Goal: Navigation & Orientation: Go to known website

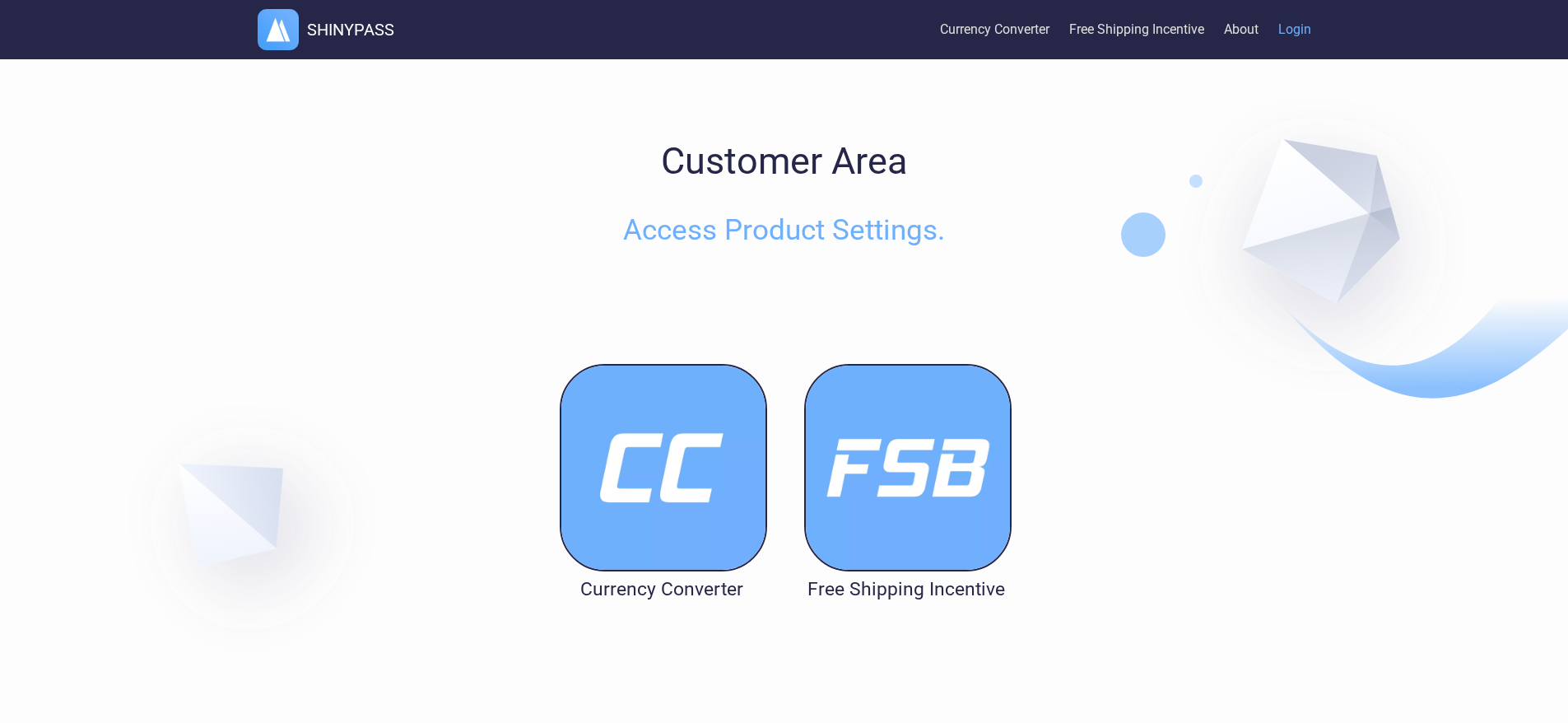
click at [647, 477] on img at bounding box center [663, 467] width 207 height 207
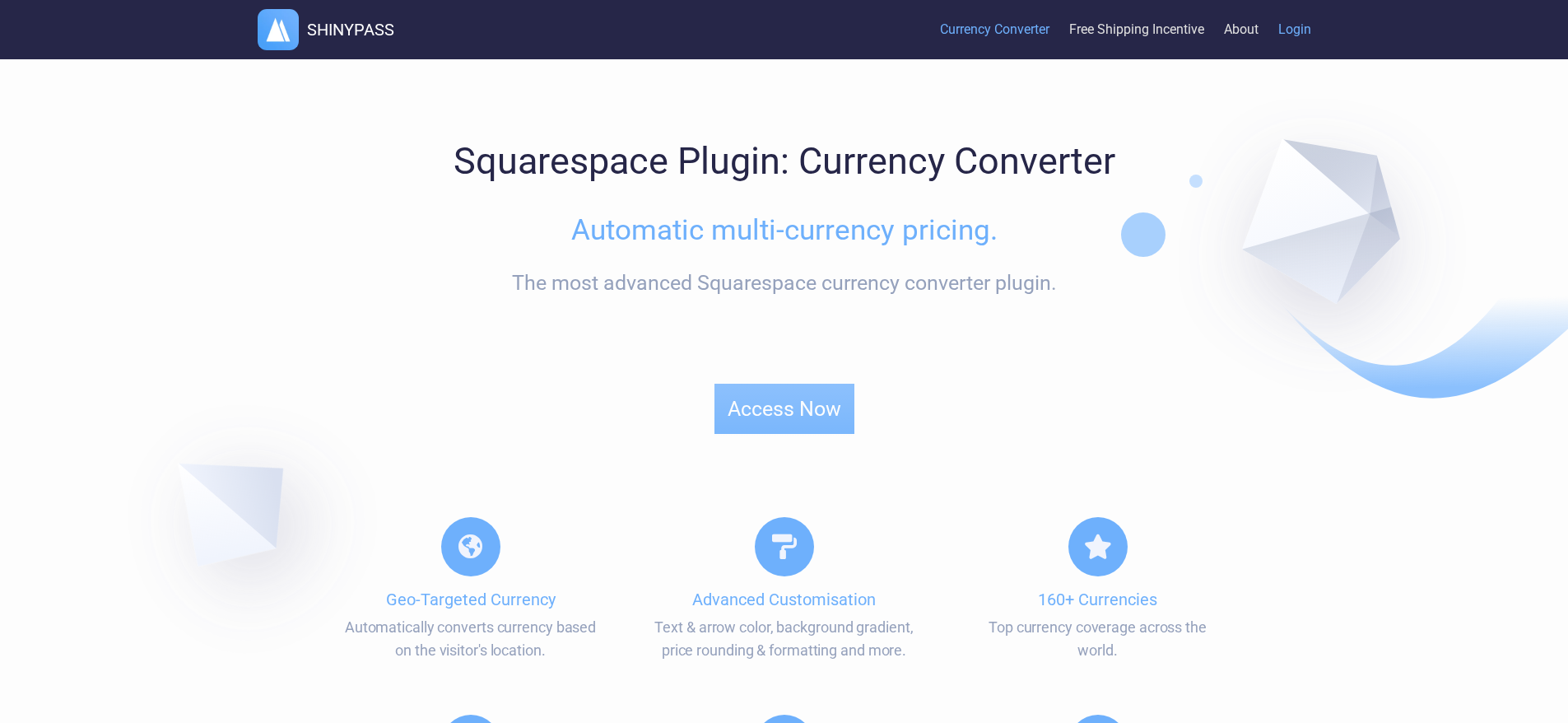
click at [1287, 28] on link "Login" at bounding box center [1294, 30] width 33 height 50
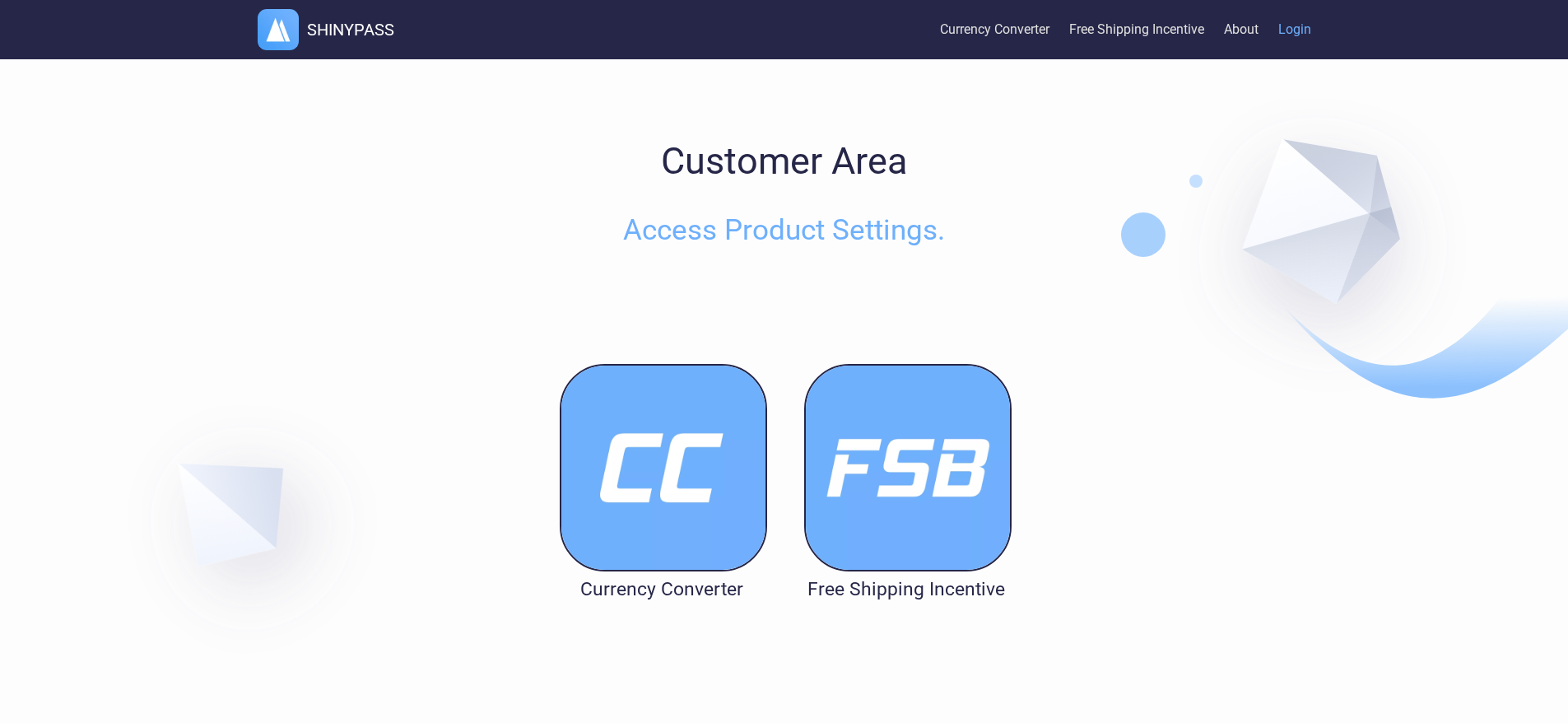
click at [1303, 28] on link "Login" at bounding box center [1294, 30] width 33 height 50
